Goal: Go to known website: Access a specific website the user already knows

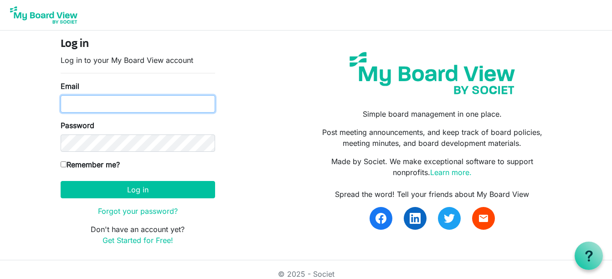
type input "[EMAIL_ADDRESS][DOMAIN_NAME]"
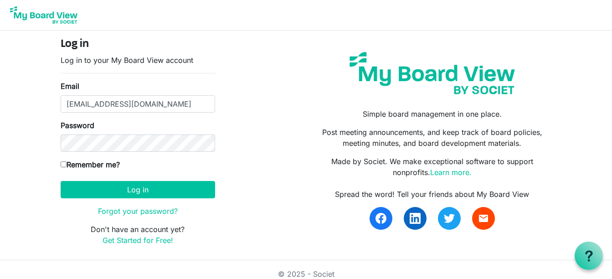
click at [66, 164] on label "Remember me?" at bounding box center [90, 164] width 59 height 11
click at [65, 165] on input "Remember me?" at bounding box center [64, 164] width 6 height 6
checkbox input "true"
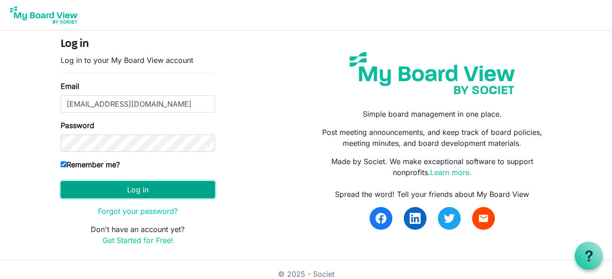
click at [137, 186] on button "Log in" at bounding box center [138, 189] width 154 height 17
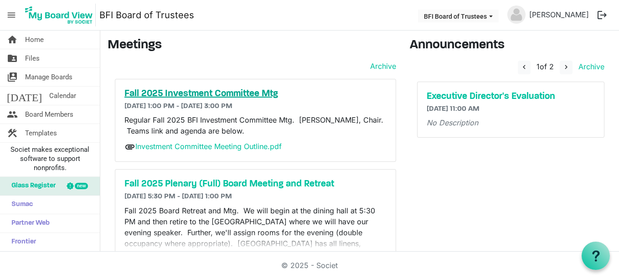
click at [183, 92] on h5 "Fall 2025 Investment Committee Mtg" at bounding box center [255, 93] width 262 height 11
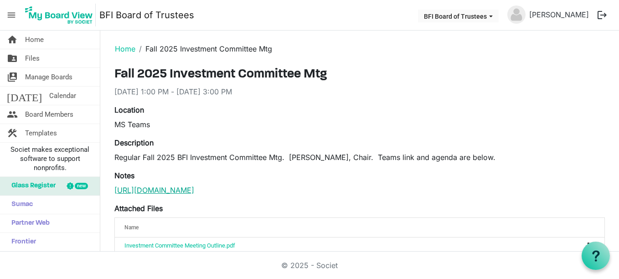
click at [194, 190] on link "[URL][DOMAIN_NAME]" at bounding box center [154, 189] width 80 height 9
